Goal: Obtain resource: Obtain resource

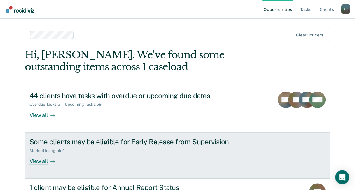
click at [61, 141] on div "Some clients may be eligible for Early Release from Supervision" at bounding box center [131, 142] width 205 height 8
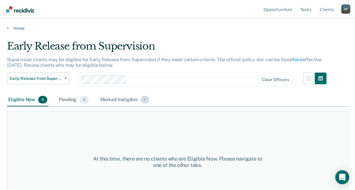
click at [121, 103] on div "Marked Ineligible 1" at bounding box center [124, 100] width 51 height 13
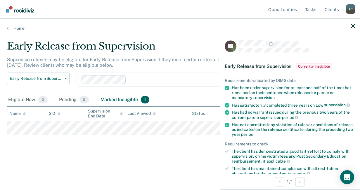
click at [204, 25] on div "Home" at bounding box center [180, 25] width 360 height 12
click at [350, 29] on div at bounding box center [290, 26] width 140 height 15
click at [355, 27] on icon "button" at bounding box center [353, 26] width 4 height 4
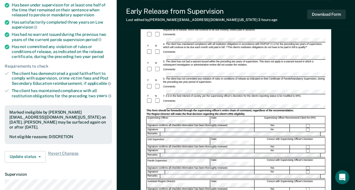
scroll to position [117, 0]
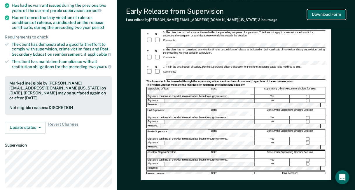
click at [328, 13] on button "Download Form" at bounding box center [327, 15] width 39 height 10
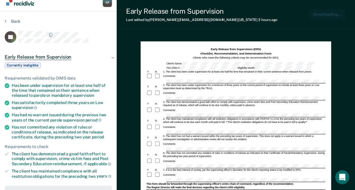
scroll to position [0, 0]
